Goal: Information Seeking & Learning: Learn about a topic

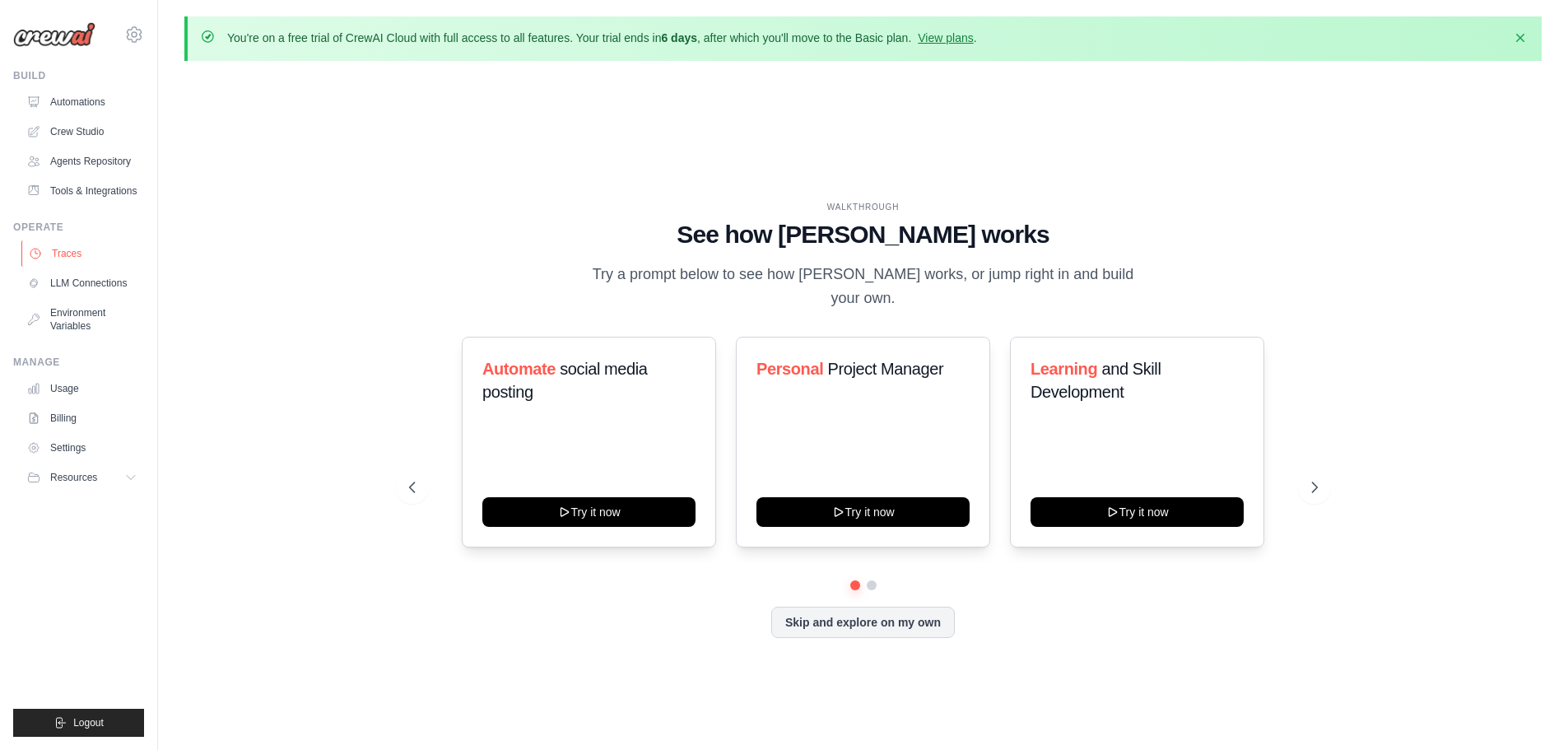
click at [77, 258] on link "Traces" at bounding box center [83, 253] width 124 height 26
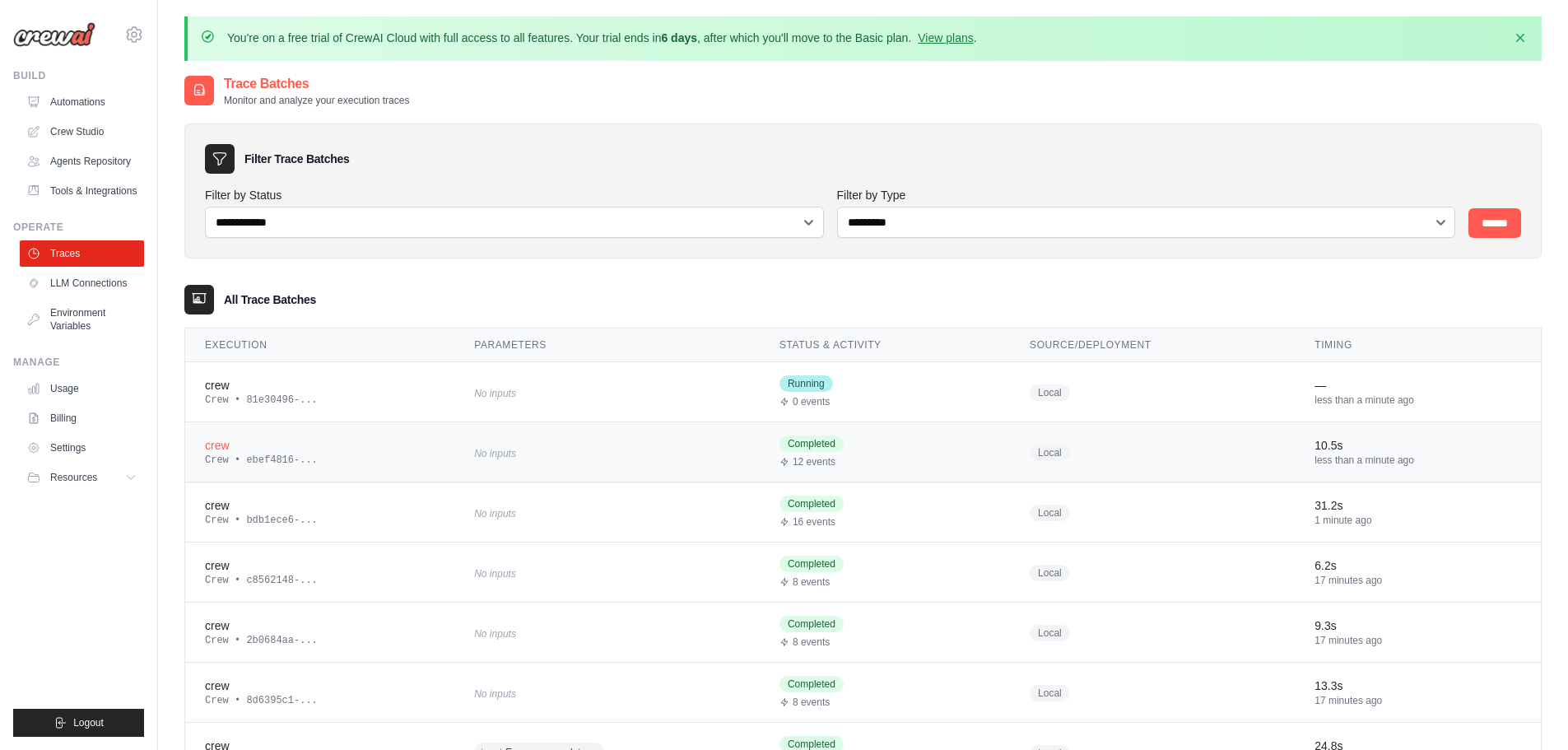
click at [259, 438] on div "crew" at bounding box center [320, 445] width 230 height 17
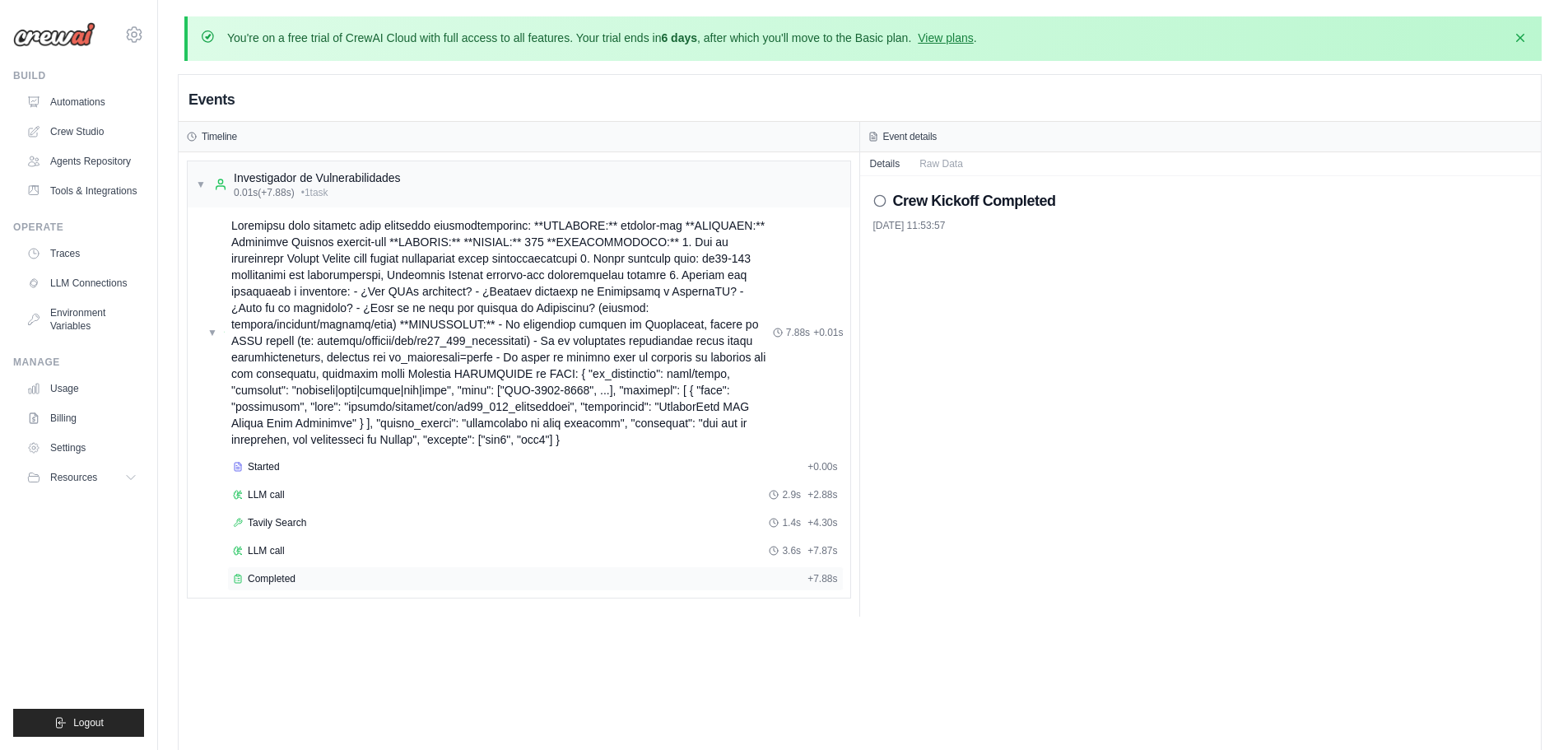
click at [322, 580] on div "Completed" at bounding box center [516, 578] width 568 height 13
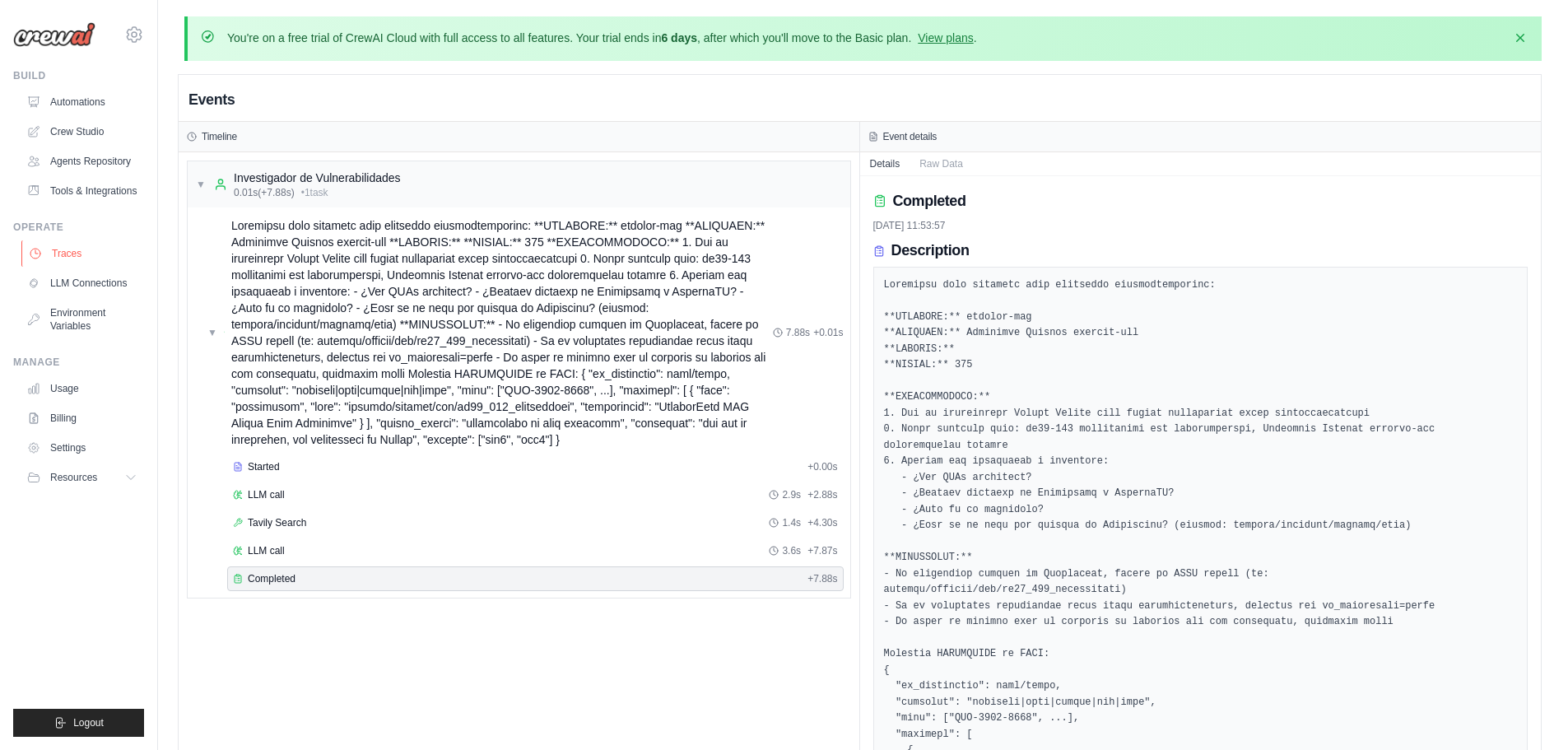
click at [75, 257] on link "Traces" at bounding box center [83, 253] width 124 height 26
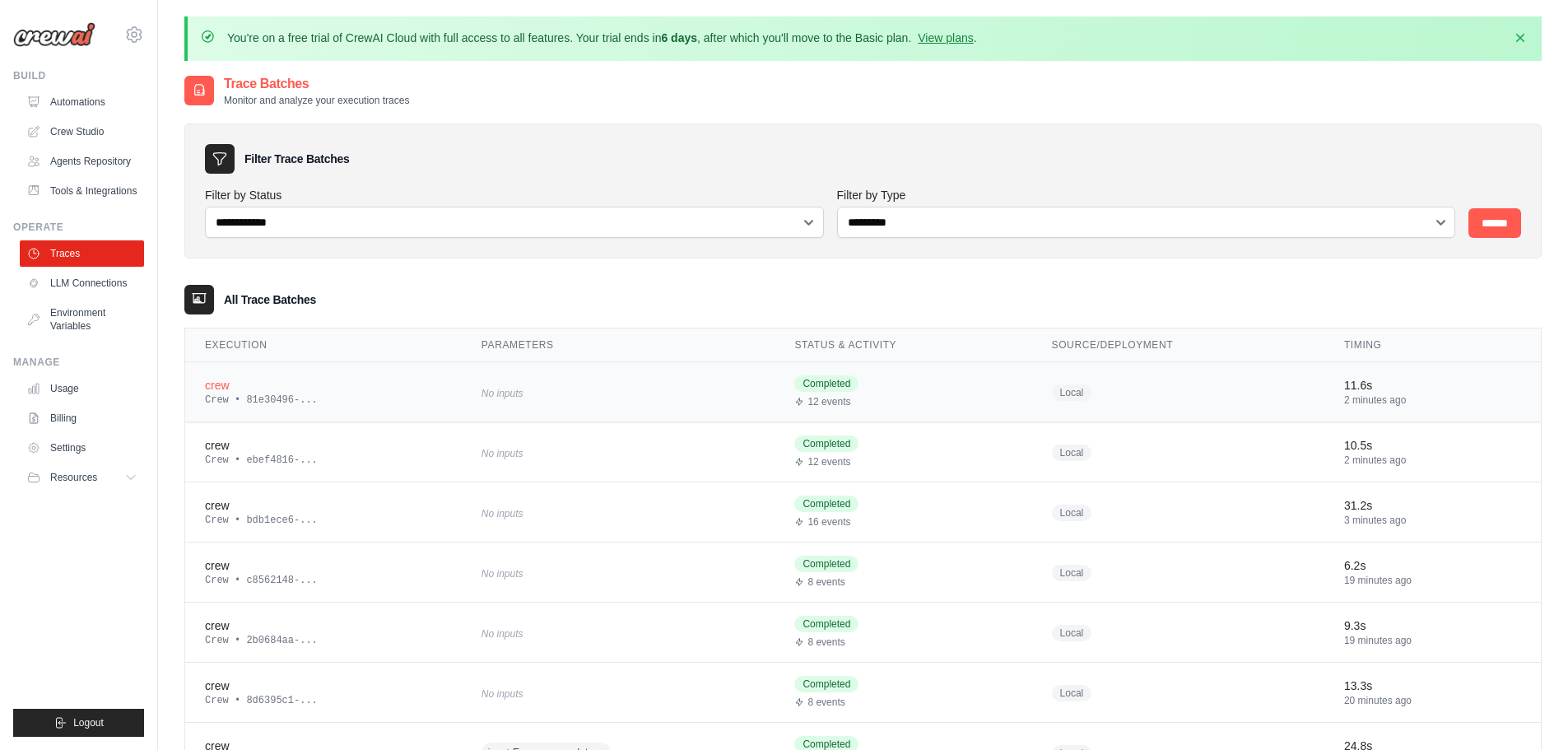
click at [302, 387] on div "crew" at bounding box center [324, 385] width 238 height 17
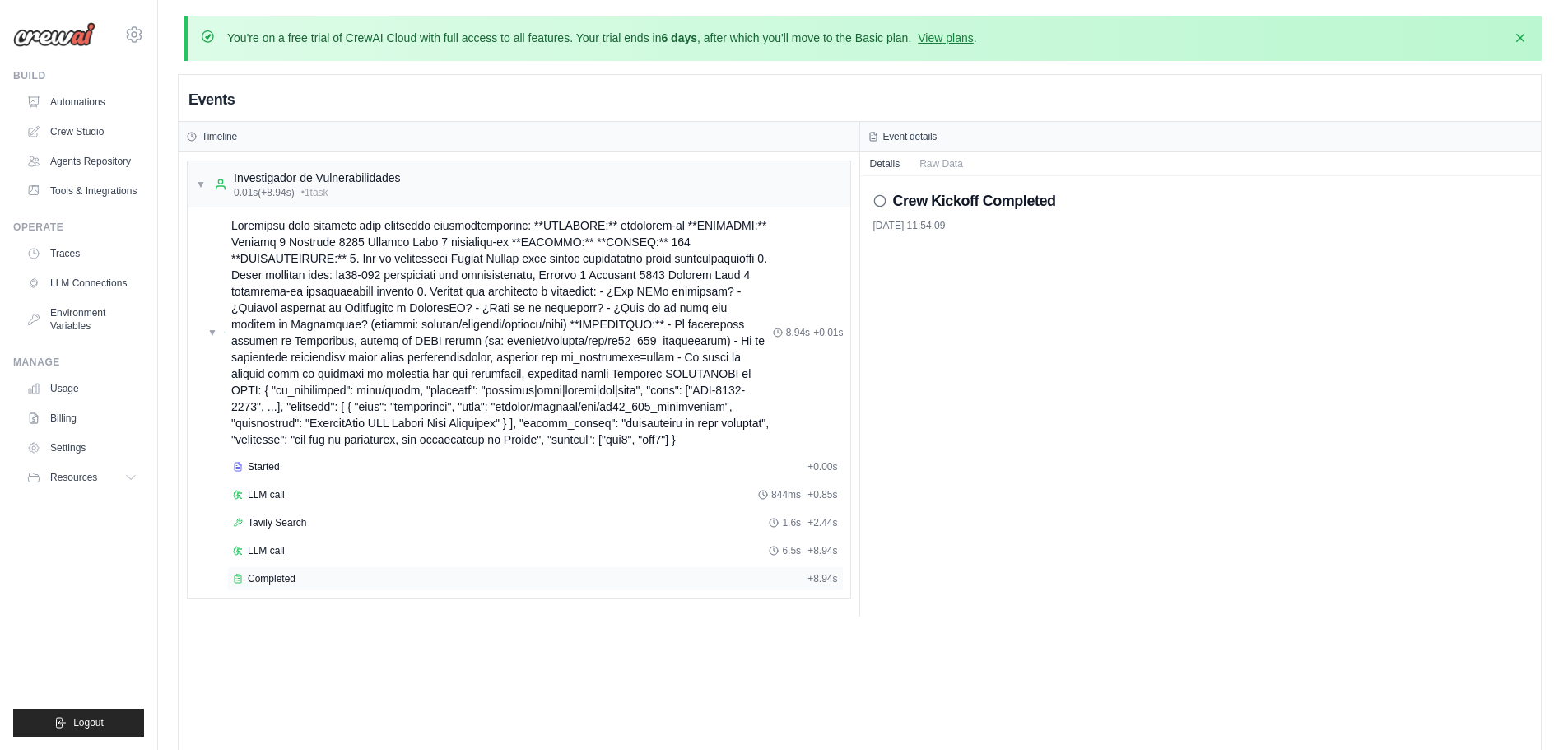
click at [347, 572] on div "Completed" at bounding box center [516, 578] width 568 height 13
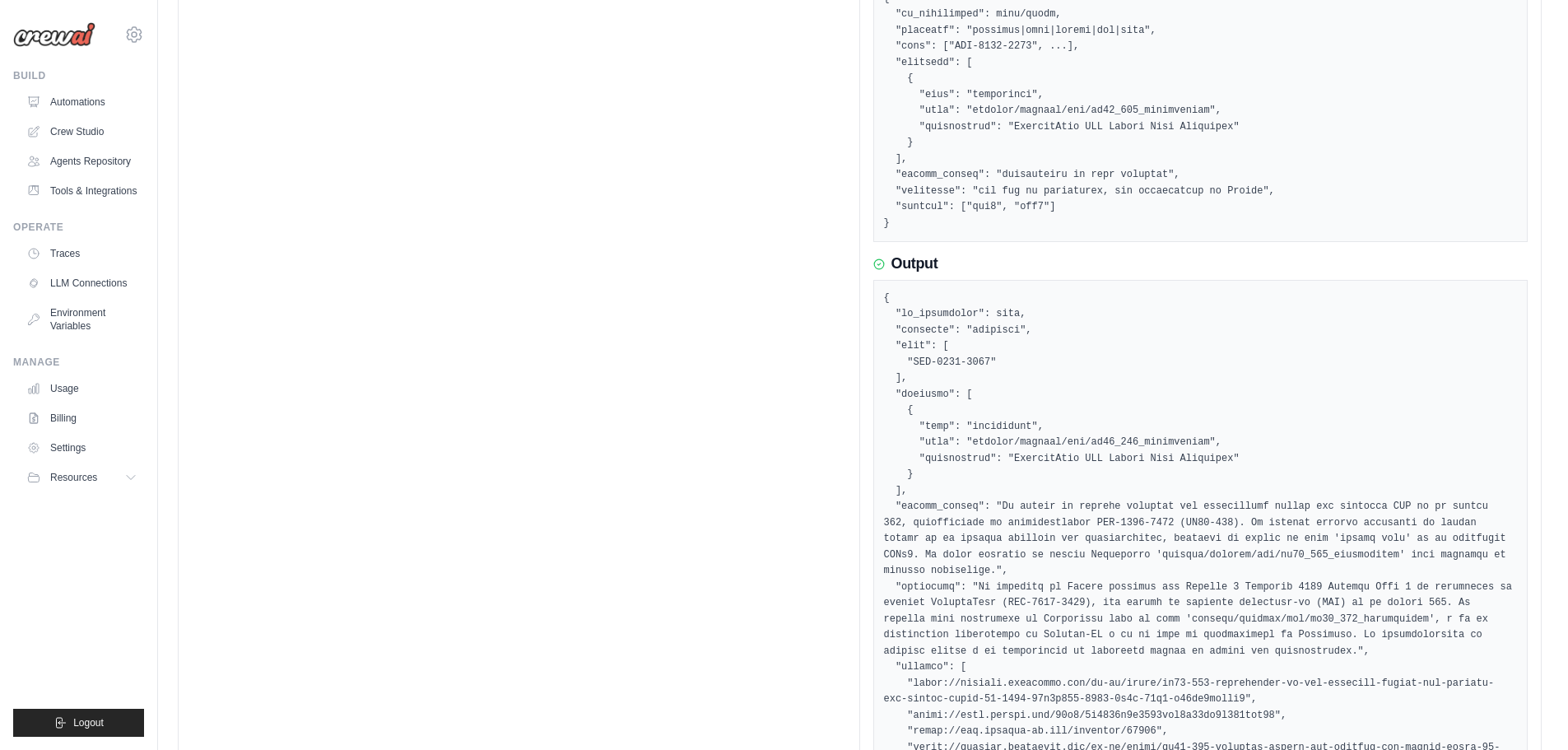
scroll to position [777, 0]
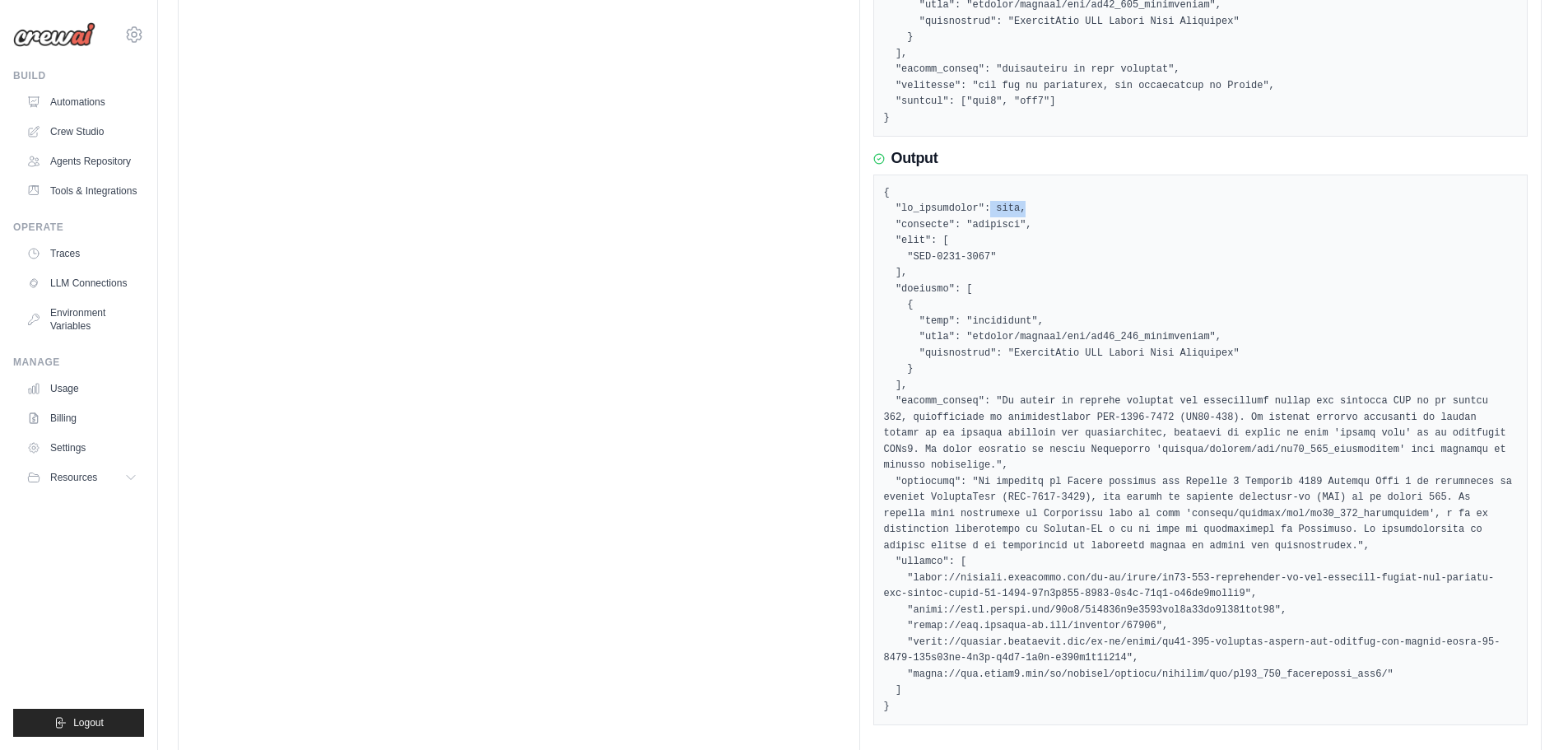
drag, startPoint x: 983, startPoint y: 196, endPoint x: 1040, endPoint y: 200, distance: 57.1
click at [1040, 200] on pre at bounding box center [1200, 450] width 633 height 530
drag, startPoint x: 931, startPoint y: 220, endPoint x: 1011, endPoint y: 232, distance: 80.9
click at [1011, 232] on pre at bounding box center [1200, 450] width 633 height 530
drag, startPoint x: 968, startPoint y: 290, endPoint x: 1040, endPoint y: 290, distance: 72.0
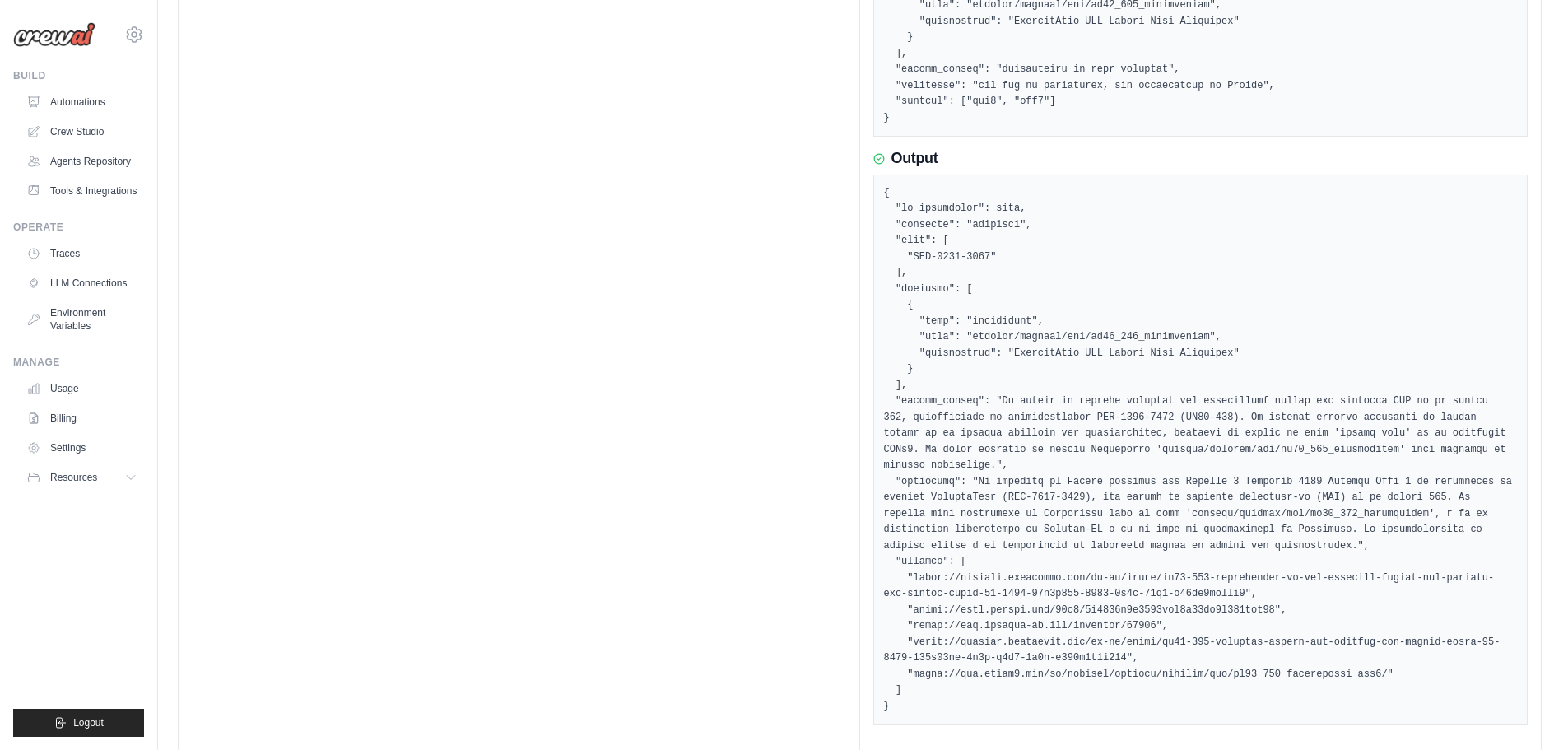
click at [1023, 290] on pre at bounding box center [1200, 450] width 633 height 530
drag, startPoint x: 987, startPoint y: 322, endPoint x: 1169, endPoint y: 320, distance: 182.0
click at [1169, 320] on pre at bounding box center [1200, 450] width 633 height 530
drag, startPoint x: 1015, startPoint y: 344, endPoint x: 1116, endPoint y: 341, distance: 101.0
click at [1116, 341] on pre at bounding box center [1200, 450] width 633 height 530
